Goal: Check status: Check status

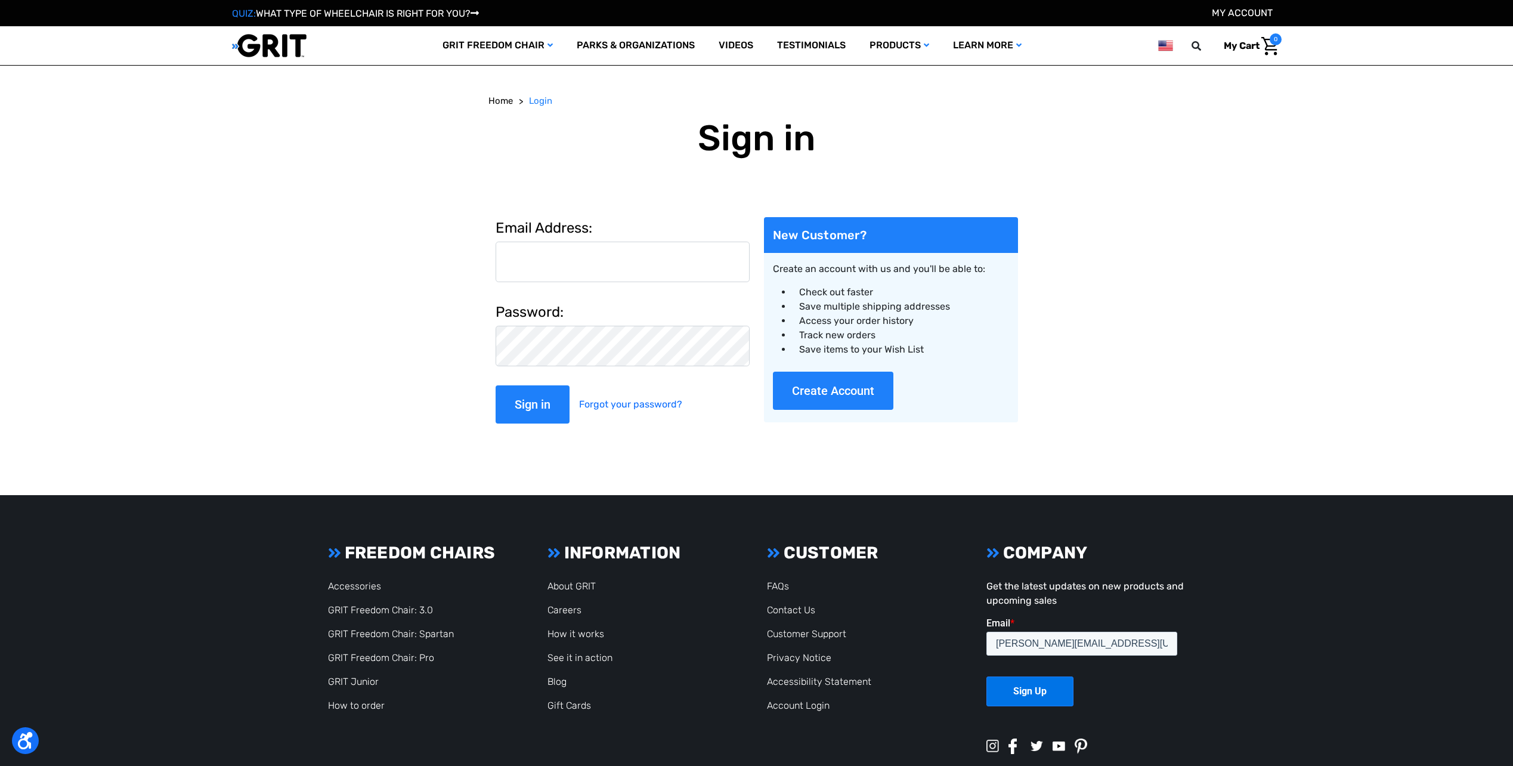
click at [537, 266] on input "Email Address:" at bounding box center [623, 261] width 254 height 41
type input "[PERSON_NAME][EMAIL_ADDRESS][US_STATE][DOMAIN_NAME]"
click at [826, 391] on button "Create Account" at bounding box center [833, 390] width 120 height 38
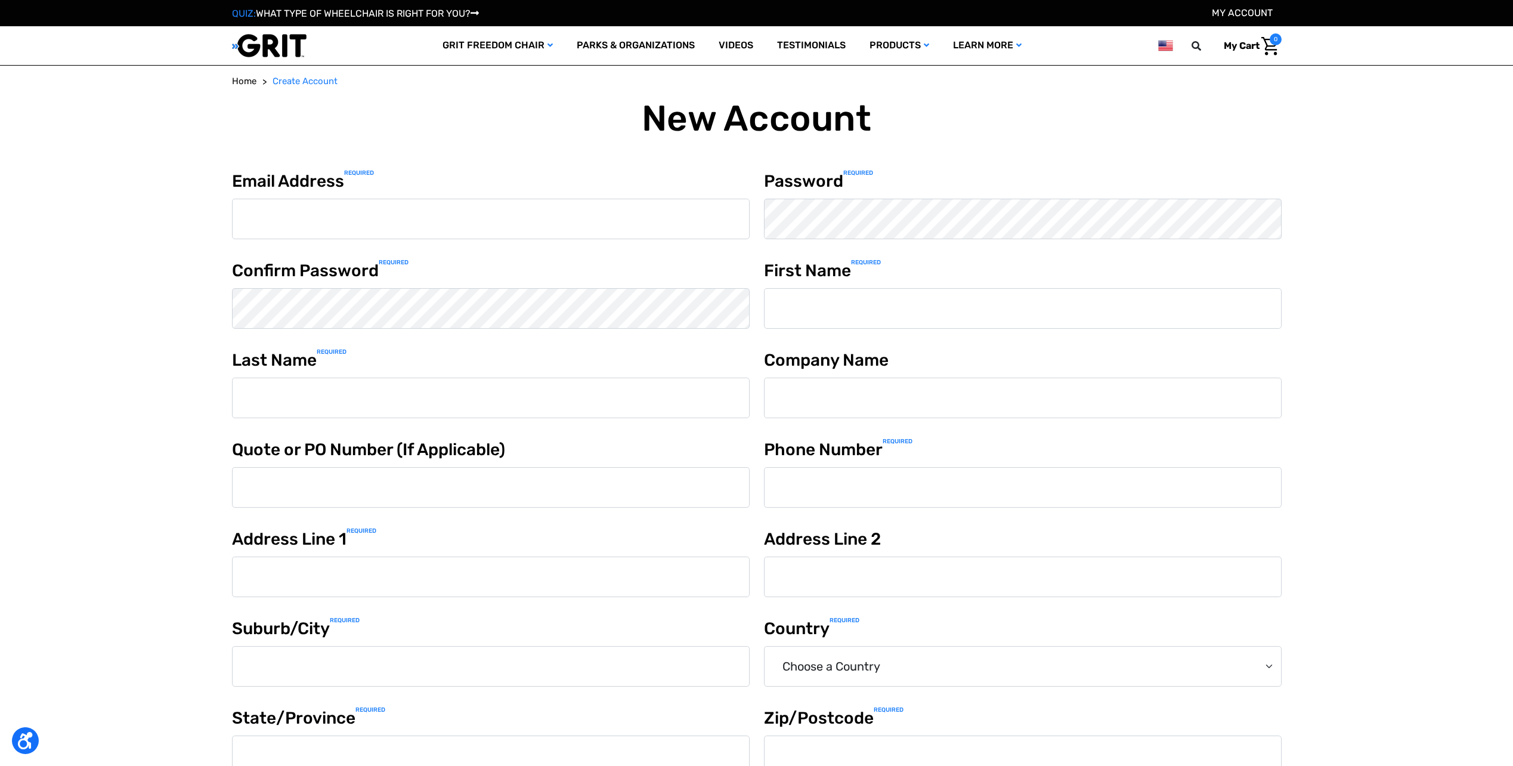
click at [382, 228] on input "Email Address Required" at bounding box center [491, 219] width 518 height 41
type input "[PERSON_NAME][EMAIL_ADDRESS][US_STATE][DOMAIN_NAME]"
type input "Tom"
type input "Veblen"
type input "Thomas Veblen, University of Colorado Boulder"
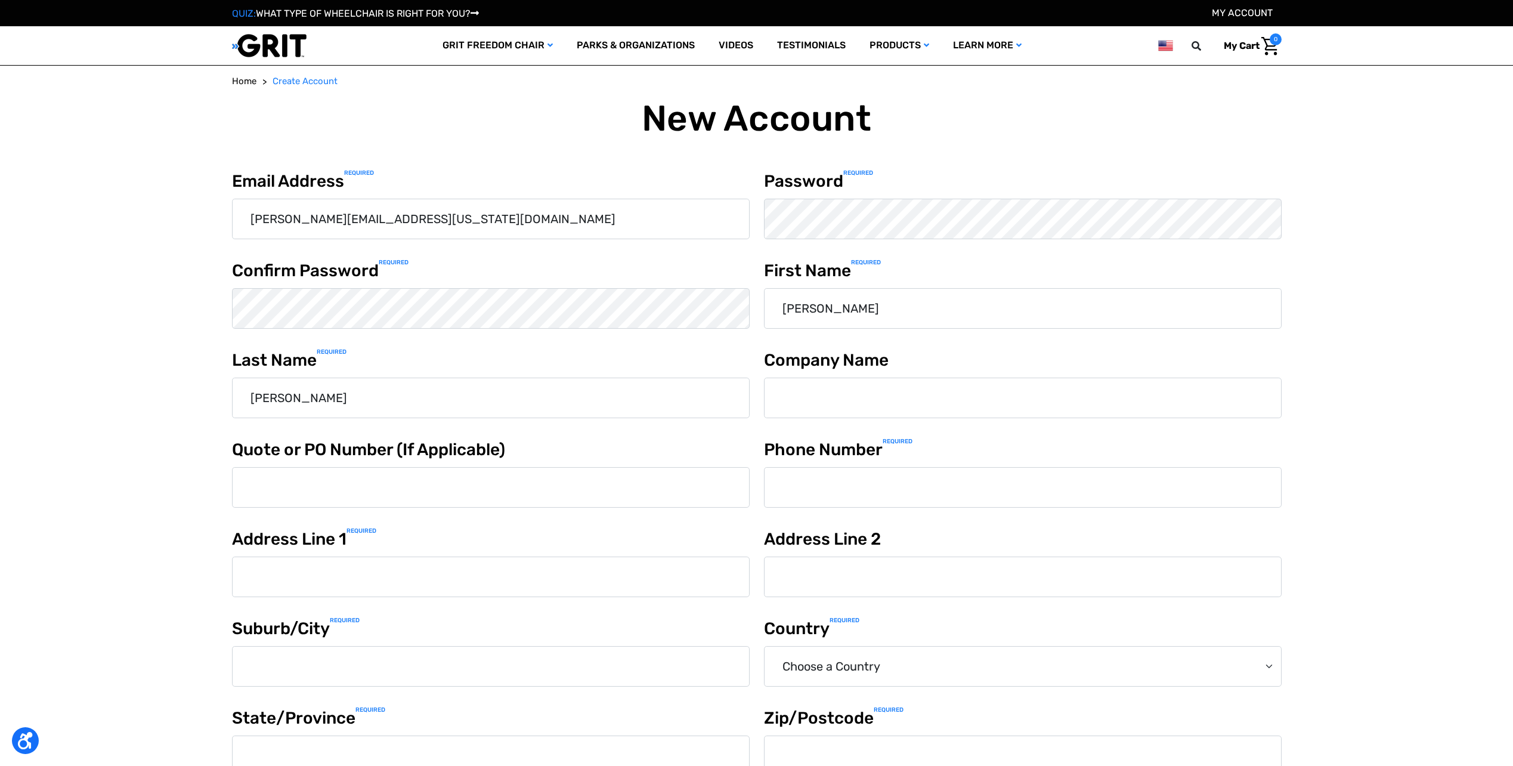
type input "7206335003"
type input "7305 Lookout Rd, Longmont, CO 80503"
type input "Longmont"
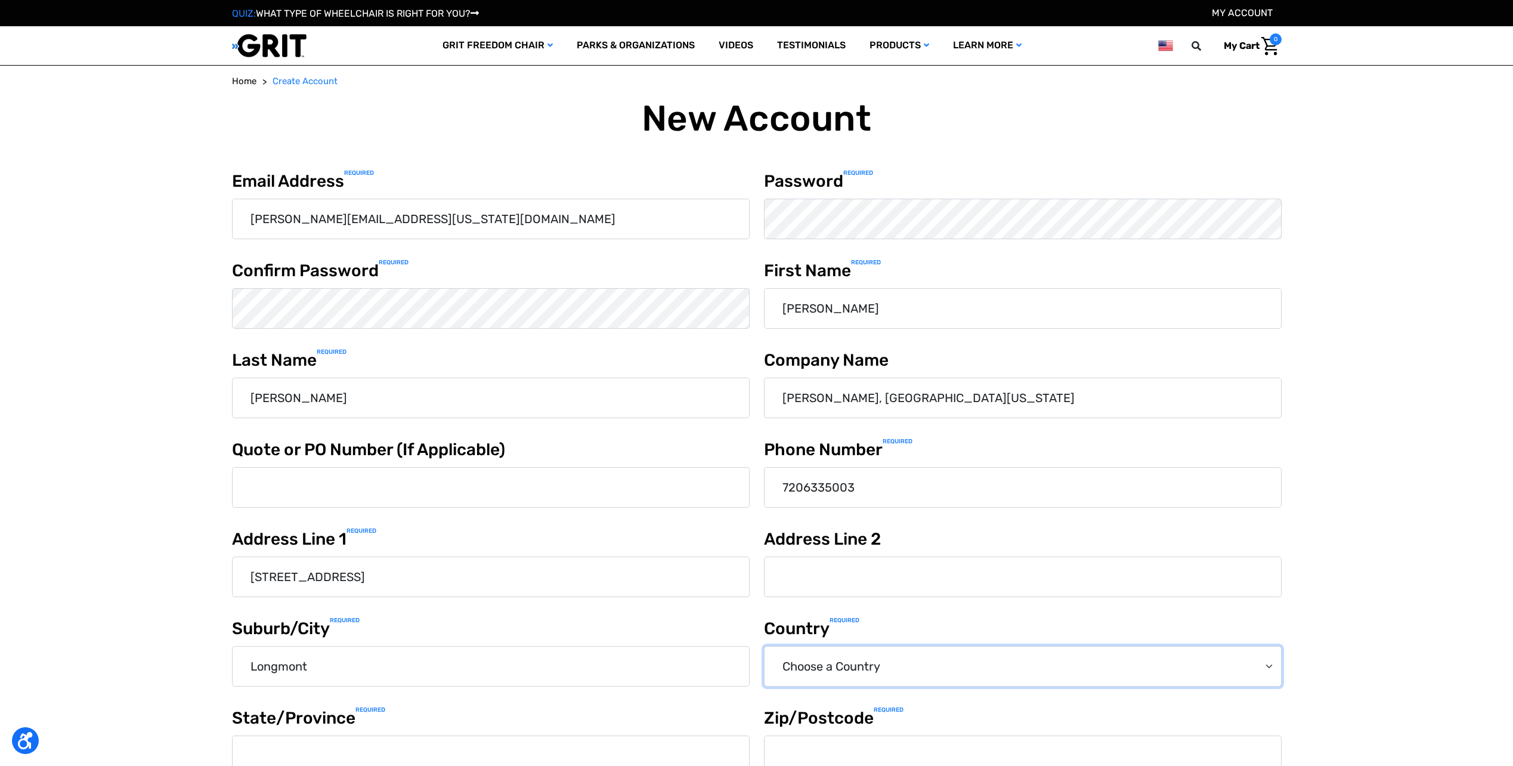
select select "United States"
type input "CO"
type input "80503"
select select "Colorado"
click at [1050, 398] on input "Thomas Veblen, University of Colorado Boulder" at bounding box center [1023, 397] width 518 height 41
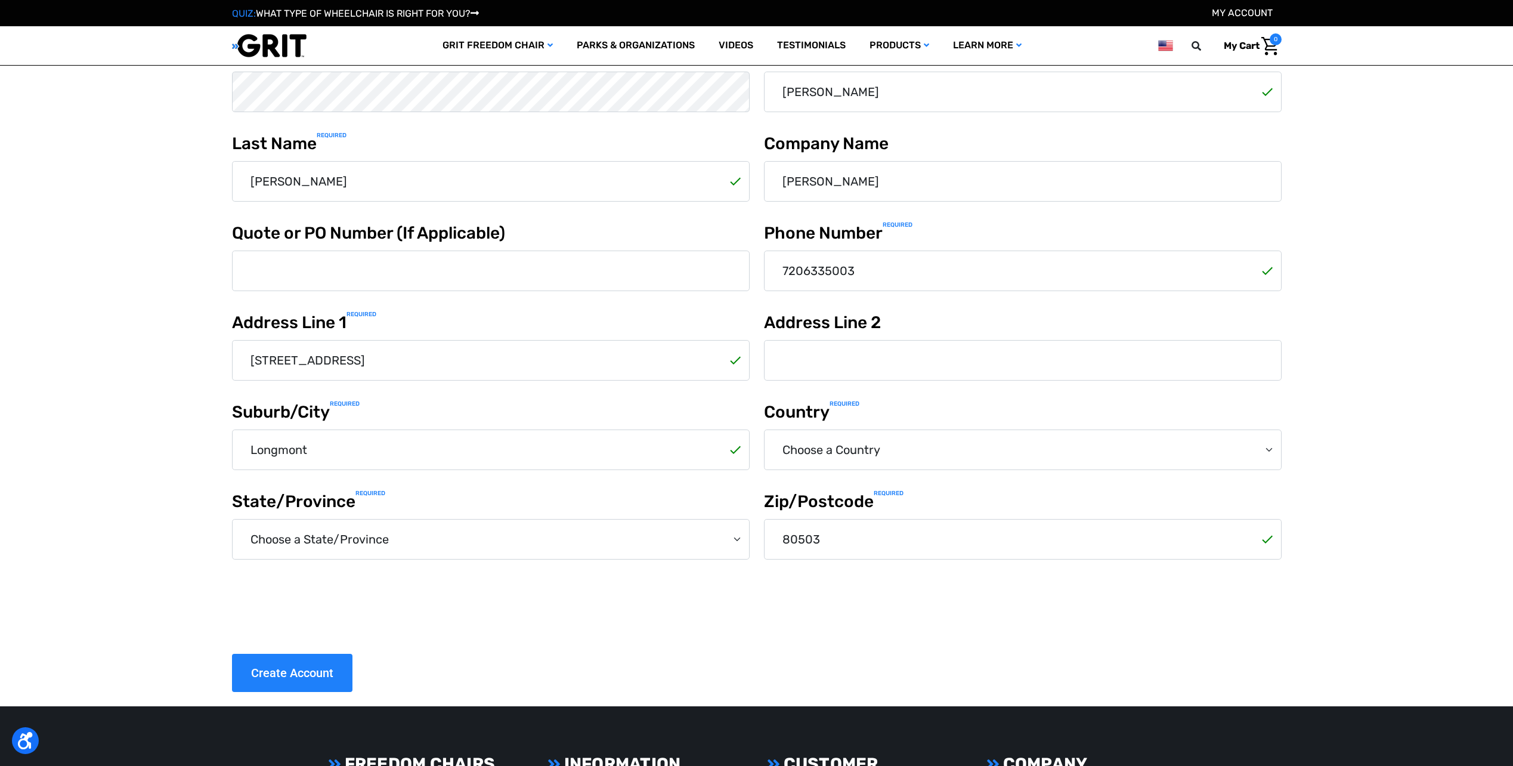
scroll to position [153, 0]
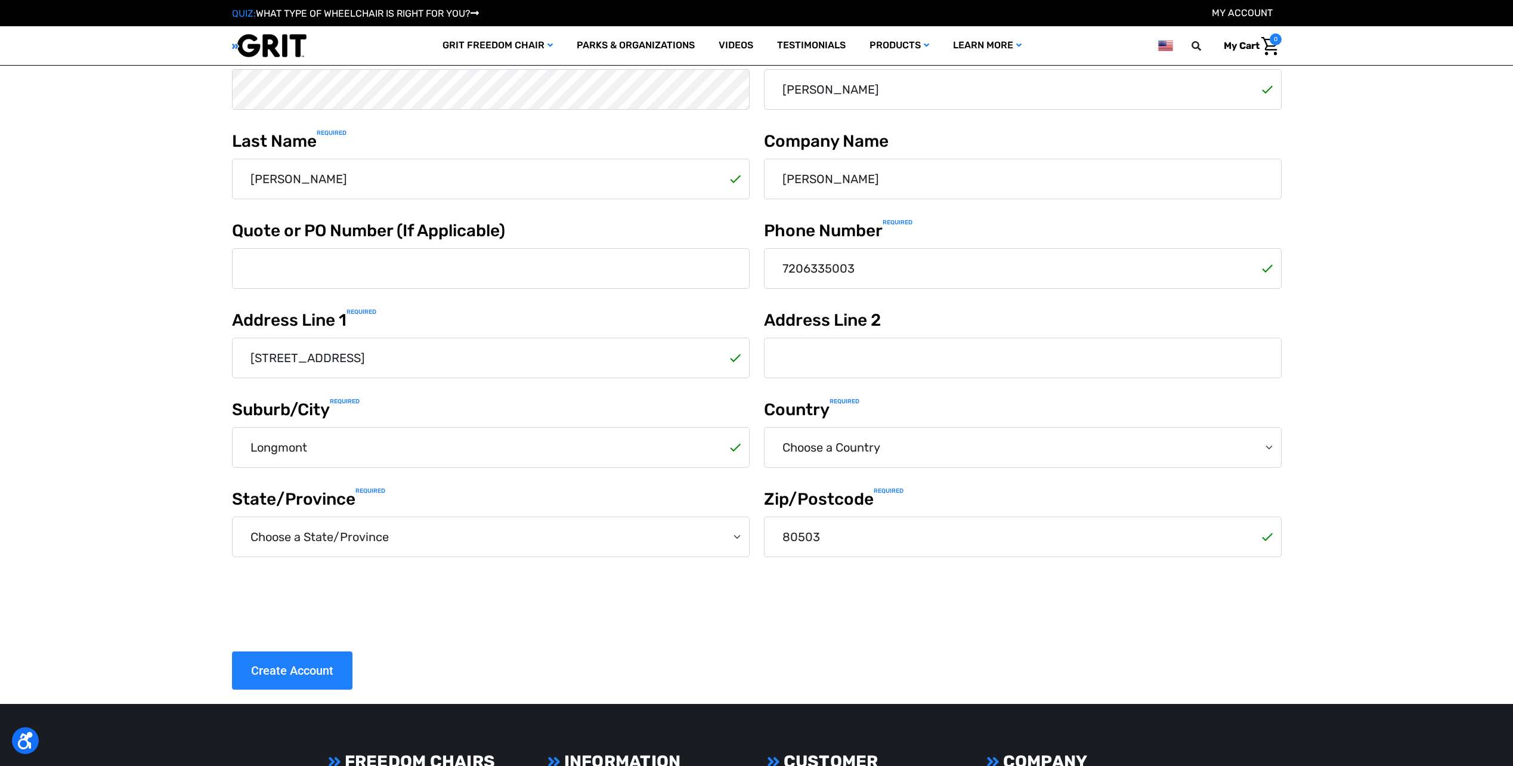
type input "Thomas Veblen"
click at [477, 361] on input "7305 Lookout Rd, Longmont, CO 80503" at bounding box center [491, 358] width 518 height 41
type input "7305 Lookout Rd"
click at [577, 456] on input "Longmont" at bounding box center [491, 447] width 518 height 41
click at [293, 667] on input "Create Account" at bounding box center [292, 670] width 120 height 38
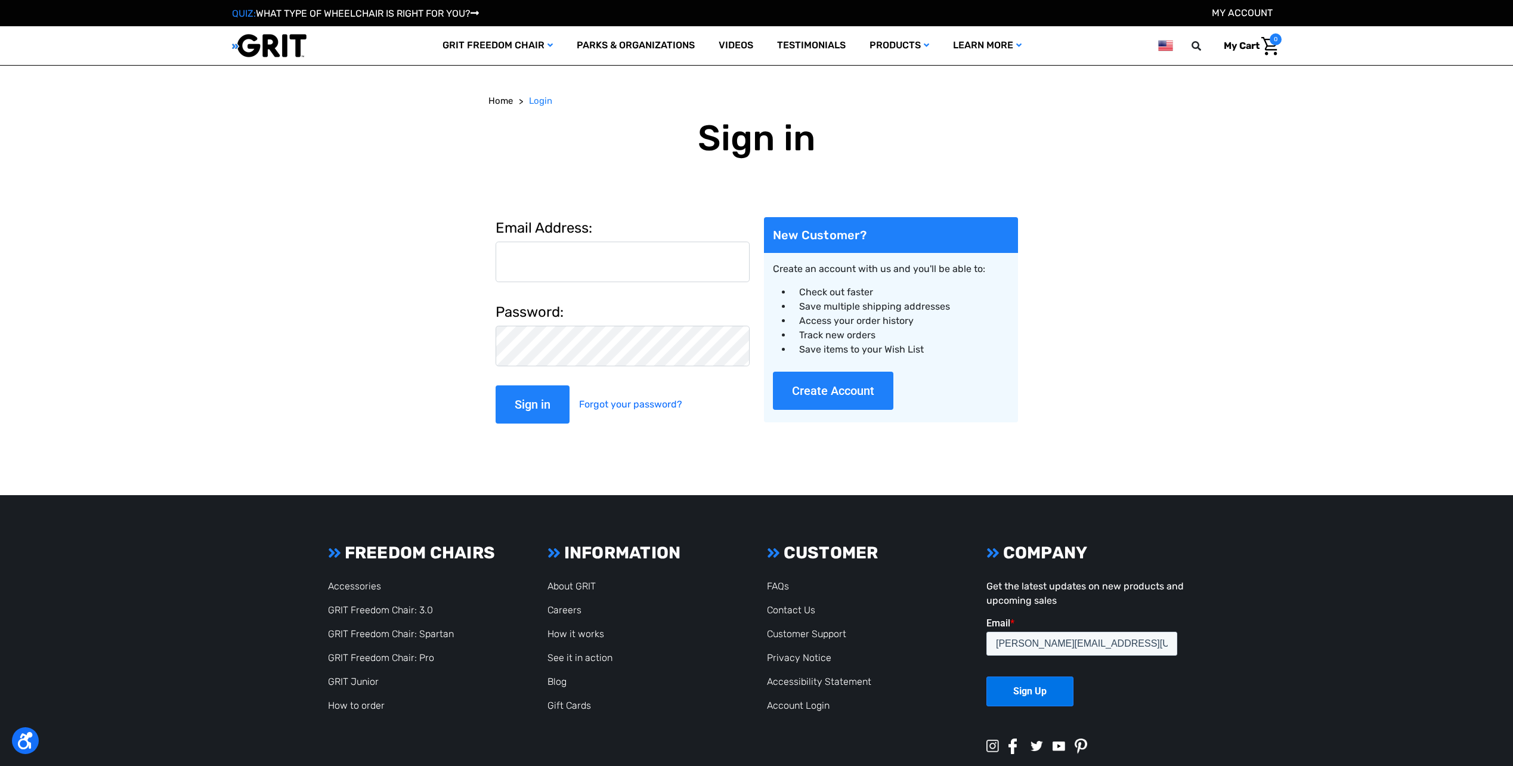
click at [531, 262] on input "Email Address:" at bounding box center [623, 261] width 254 height 41
type input "[PERSON_NAME][EMAIL_ADDRESS][US_STATE][DOMAIN_NAME]"
click at [547, 400] on input "Sign in" at bounding box center [533, 404] width 74 height 38
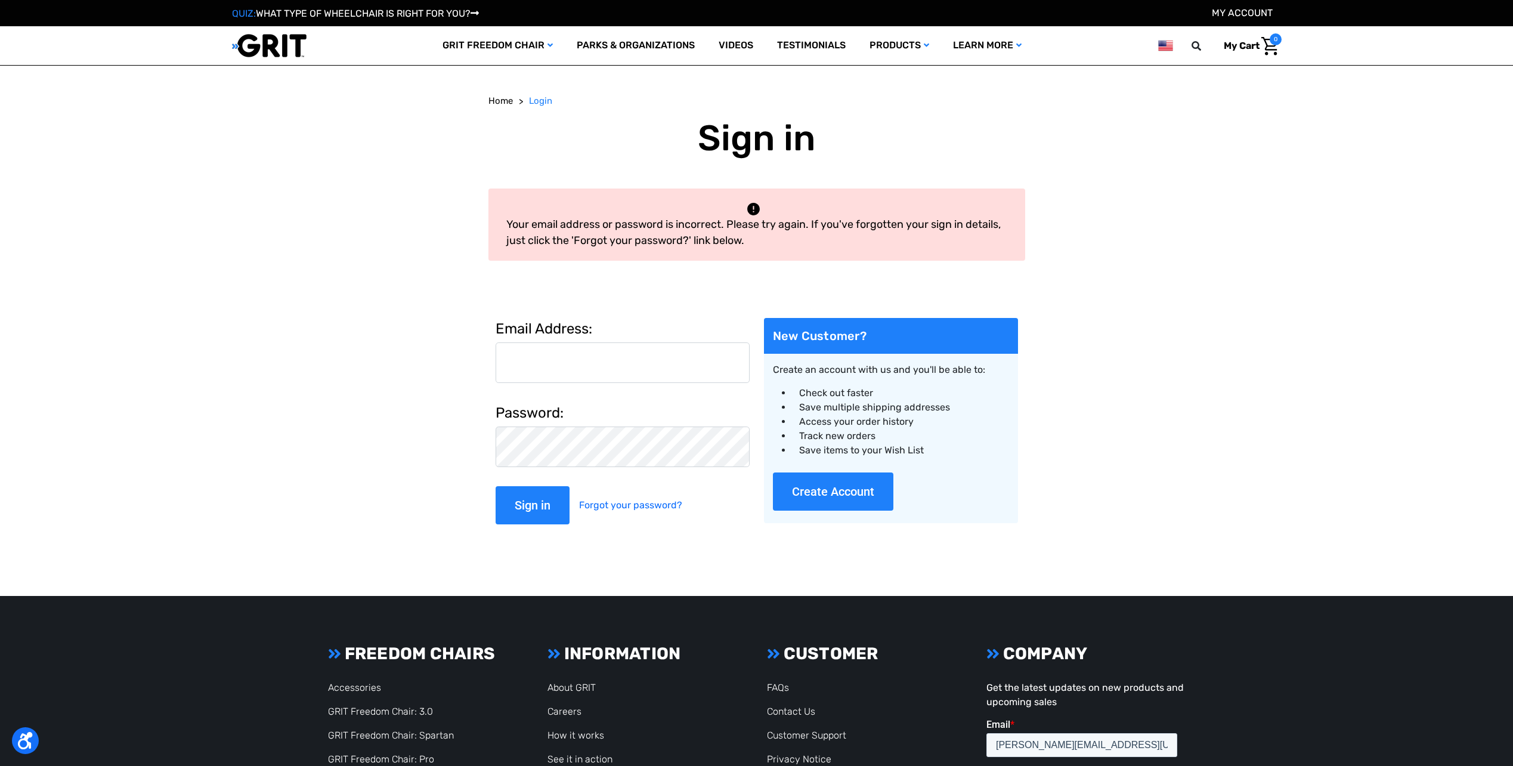
click at [540, 357] on input "Email Address:" at bounding box center [623, 362] width 254 height 41
type input "[PERSON_NAME][EMAIL_ADDRESS][US_STATE][DOMAIN_NAME]"
click at [624, 507] on link "Forgot your password?" at bounding box center [630, 505] width 103 height 38
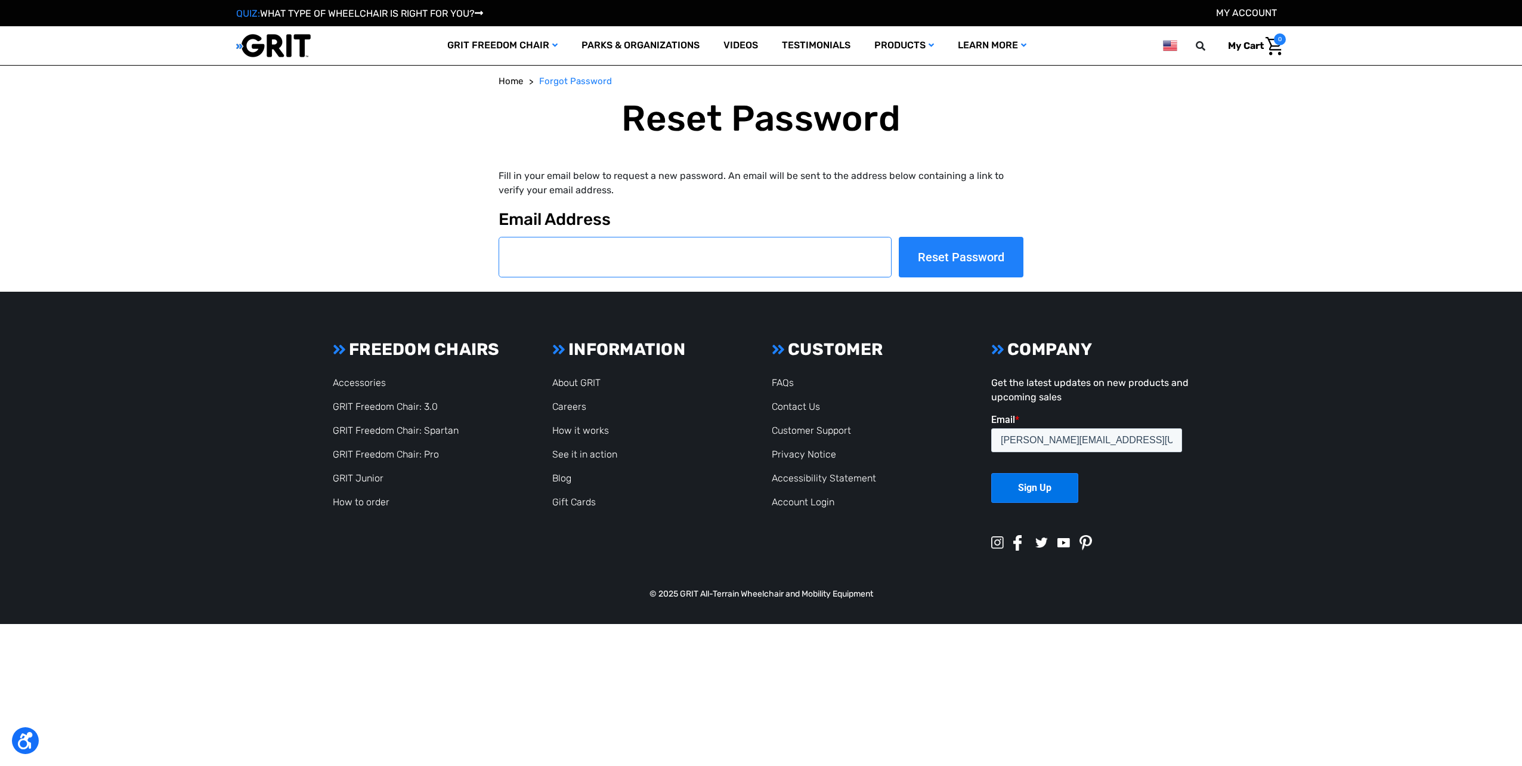
click at [528, 253] on input "Email Address" at bounding box center [695, 257] width 393 height 41
type input "[PERSON_NAME][EMAIL_ADDRESS][US_STATE][DOMAIN_NAME]"
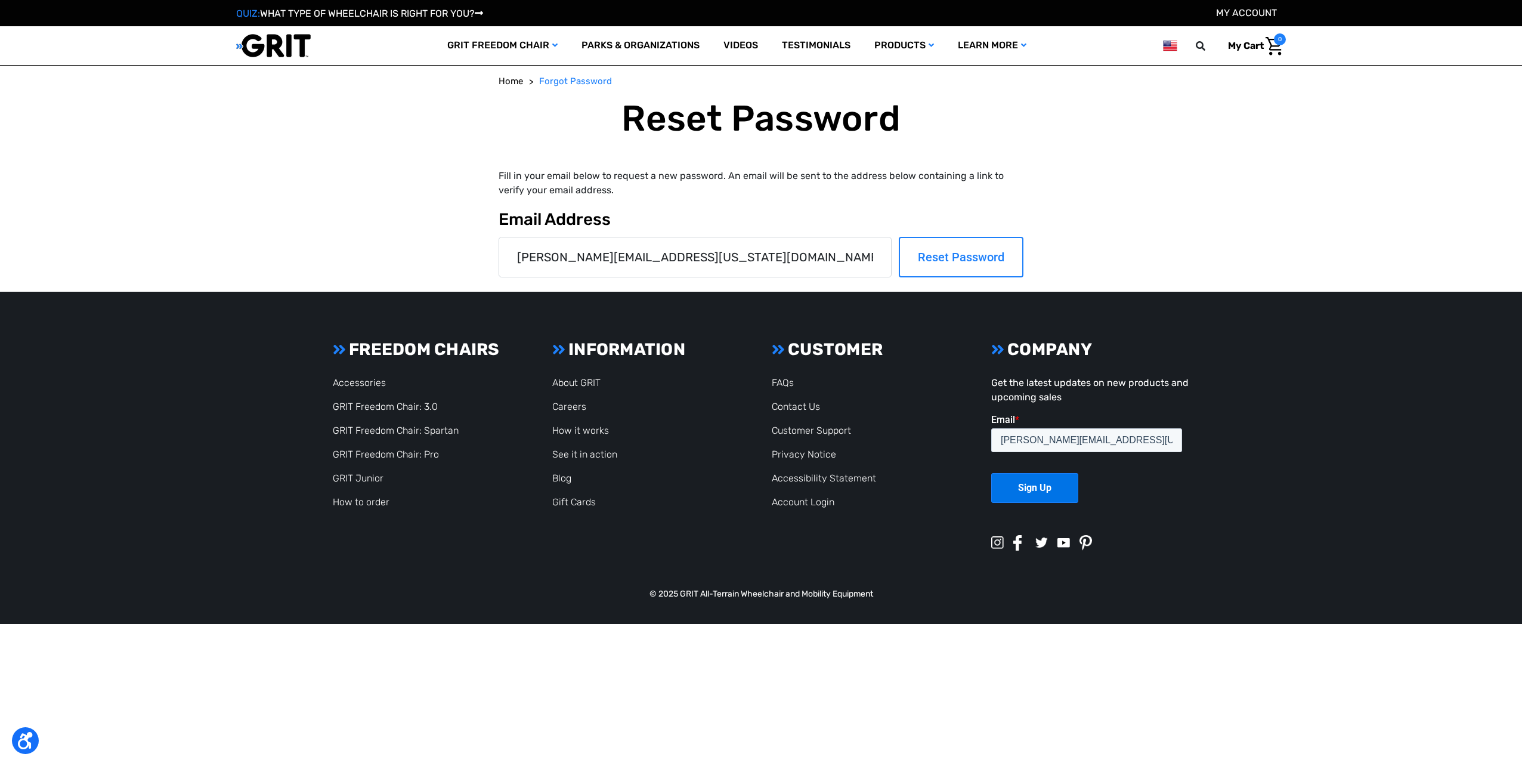
click at [967, 257] on input "Reset Password" at bounding box center [961, 257] width 125 height 41
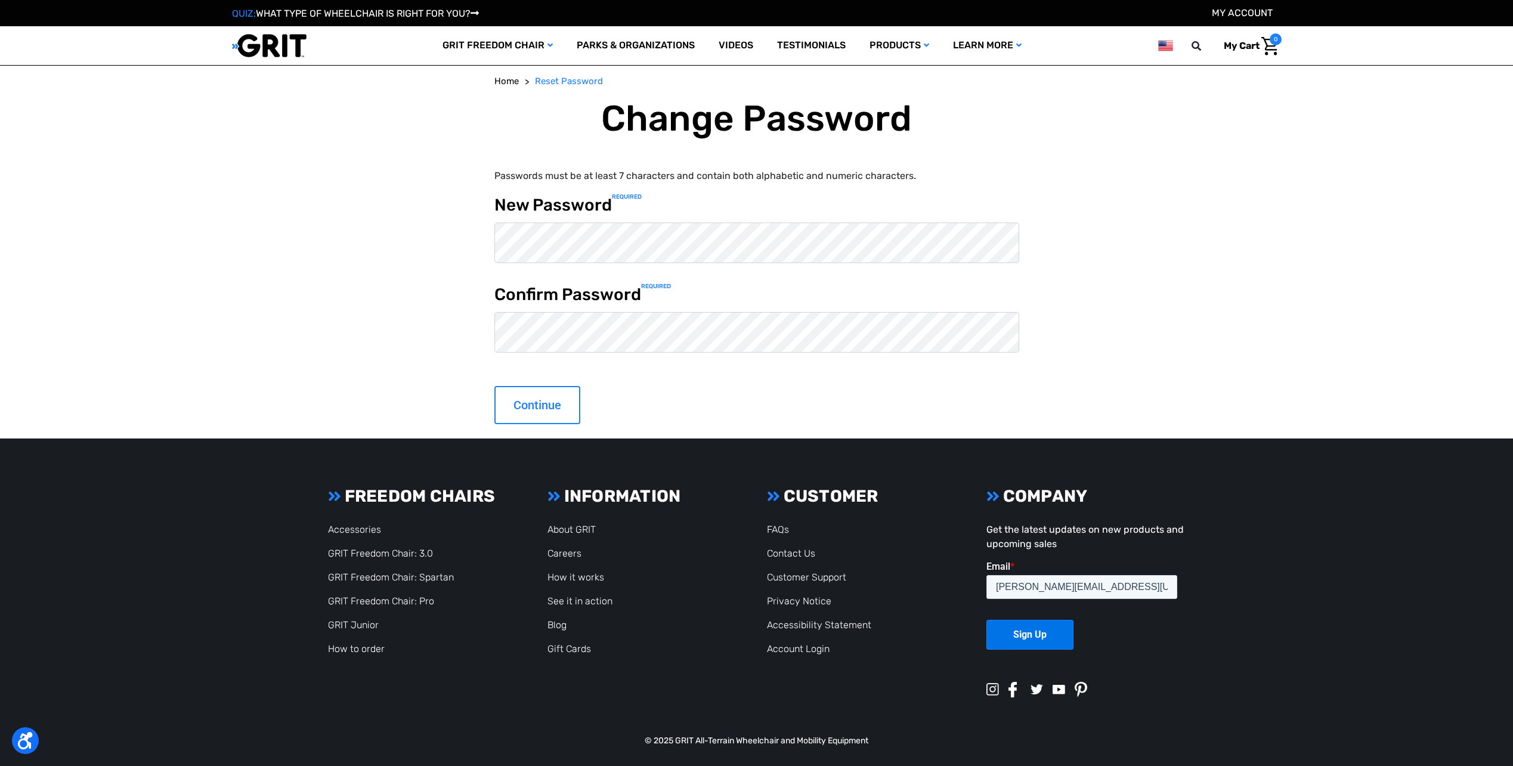
click at [546, 404] on input "Continue" at bounding box center [537, 405] width 86 height 38
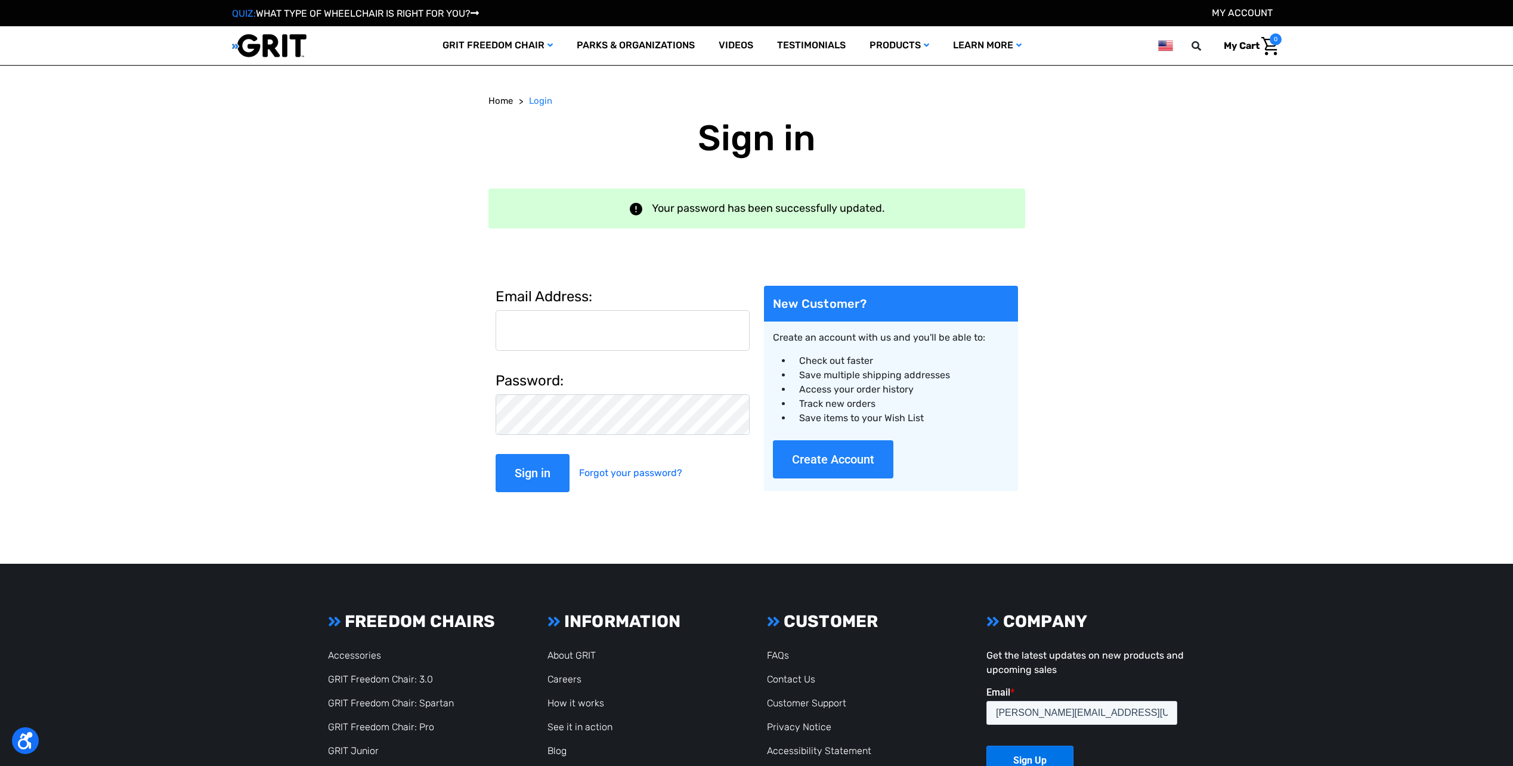
click at [553, 329] on input "Email Address:" at bounding box center [623, 330] width 254 height 41
type input "[PERSON_NAME][EMAIL_ADDRESS][US_STATE][DOMAIN_NAME]"
click at [530, 473] on input "Sign in" at bounding box center [533, 473] width 74 height 38
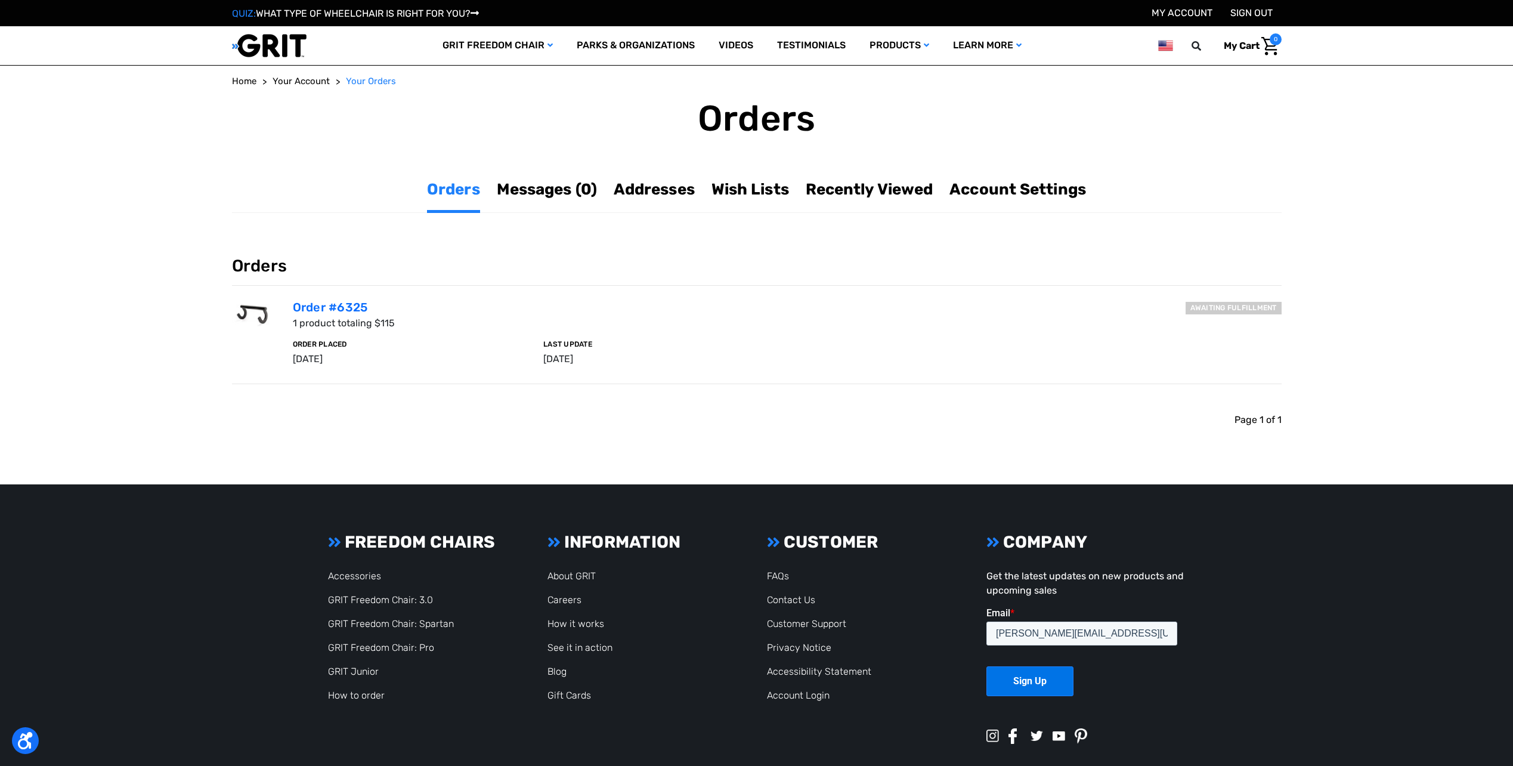
click at [1198, 306] on h6 "Awaiting fulfillment" at bounding box center [1233, 308] width 96 height 13
click at [553, 348] on h6 "Last Update" at bounding box center [661, 344] width 237 height 8
click at [353, 304] on link "Order #6325" at bounding box center [330, 307] width 75 height 14
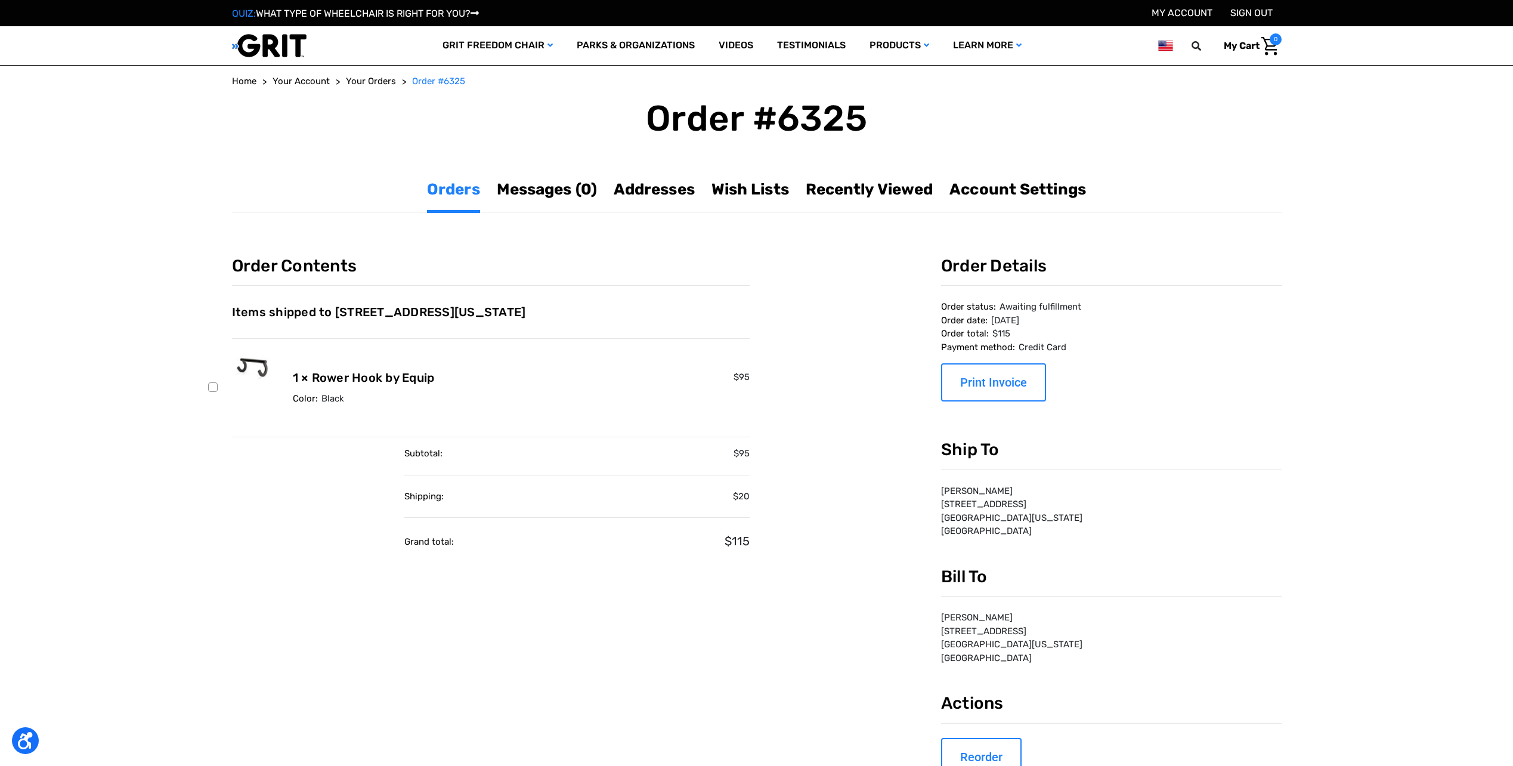
click at [488, 311] on h5 "Items shipped to [STREET_ADDRESS][US_STATE]" at bounding box center [491, 312] width 518 height 14
